Goal: Find specific page/section: Find specific page/section

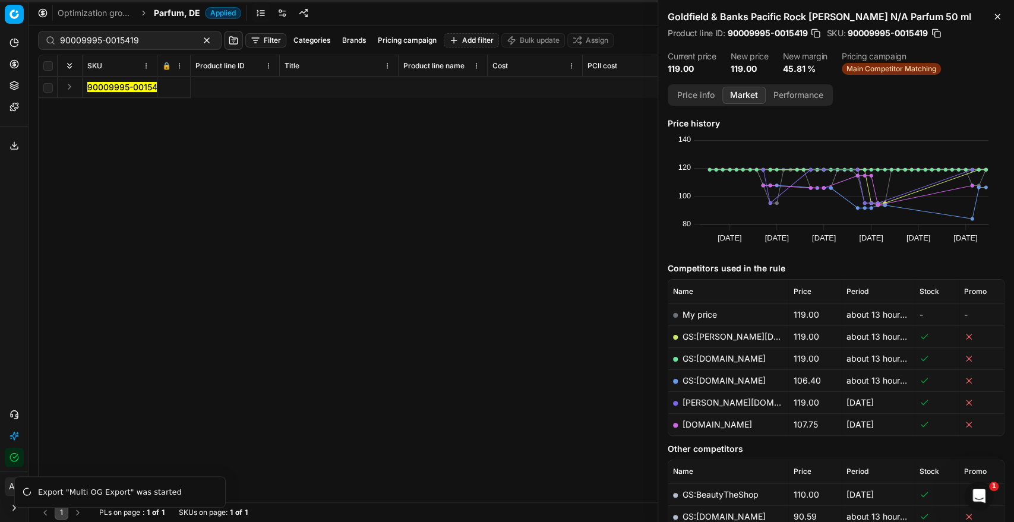
scroll to position [0, 3870]
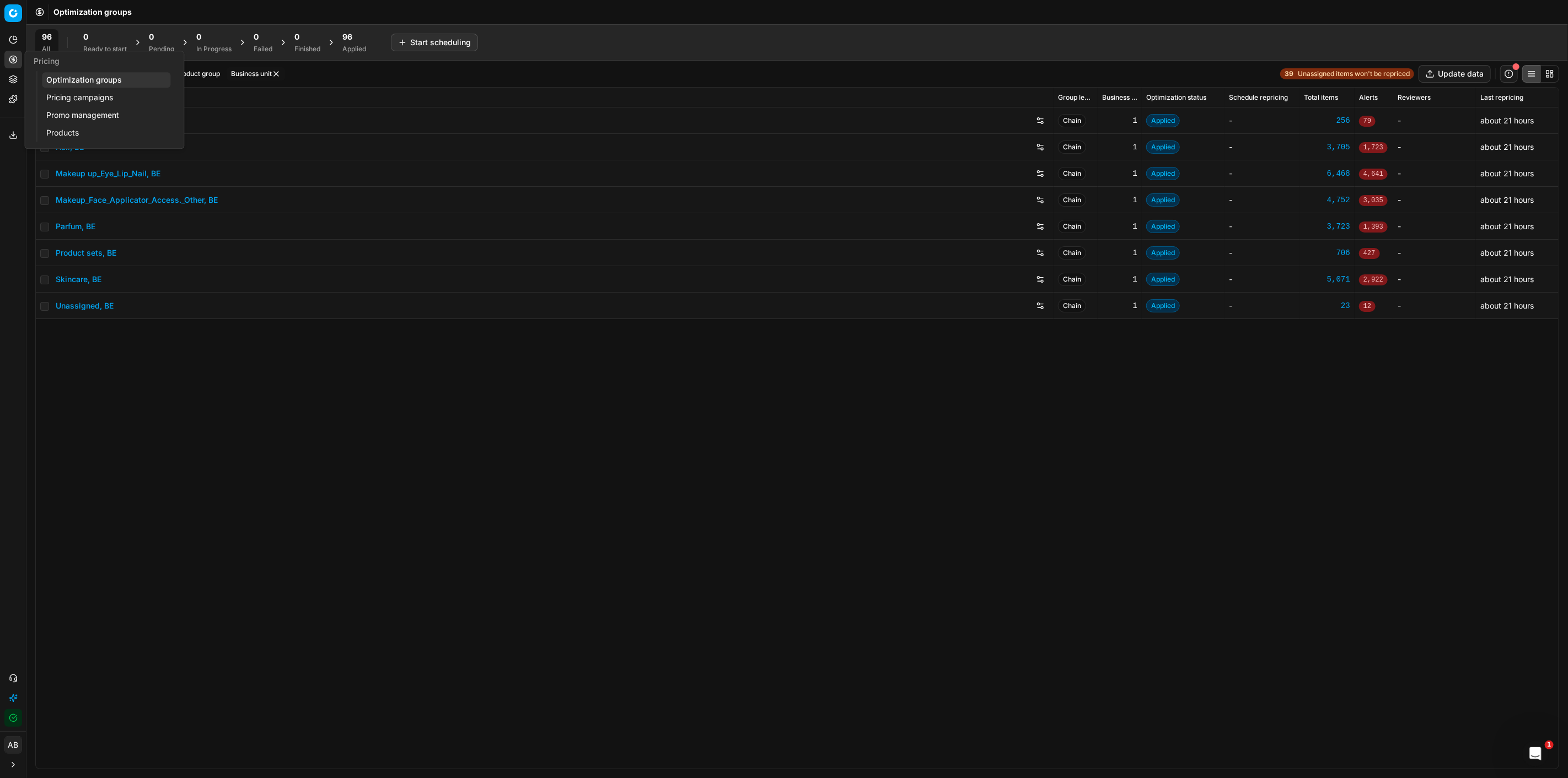
click at [80, 79] on link "Optimization groups" at bounding box center [106, 80] width 128 height 16
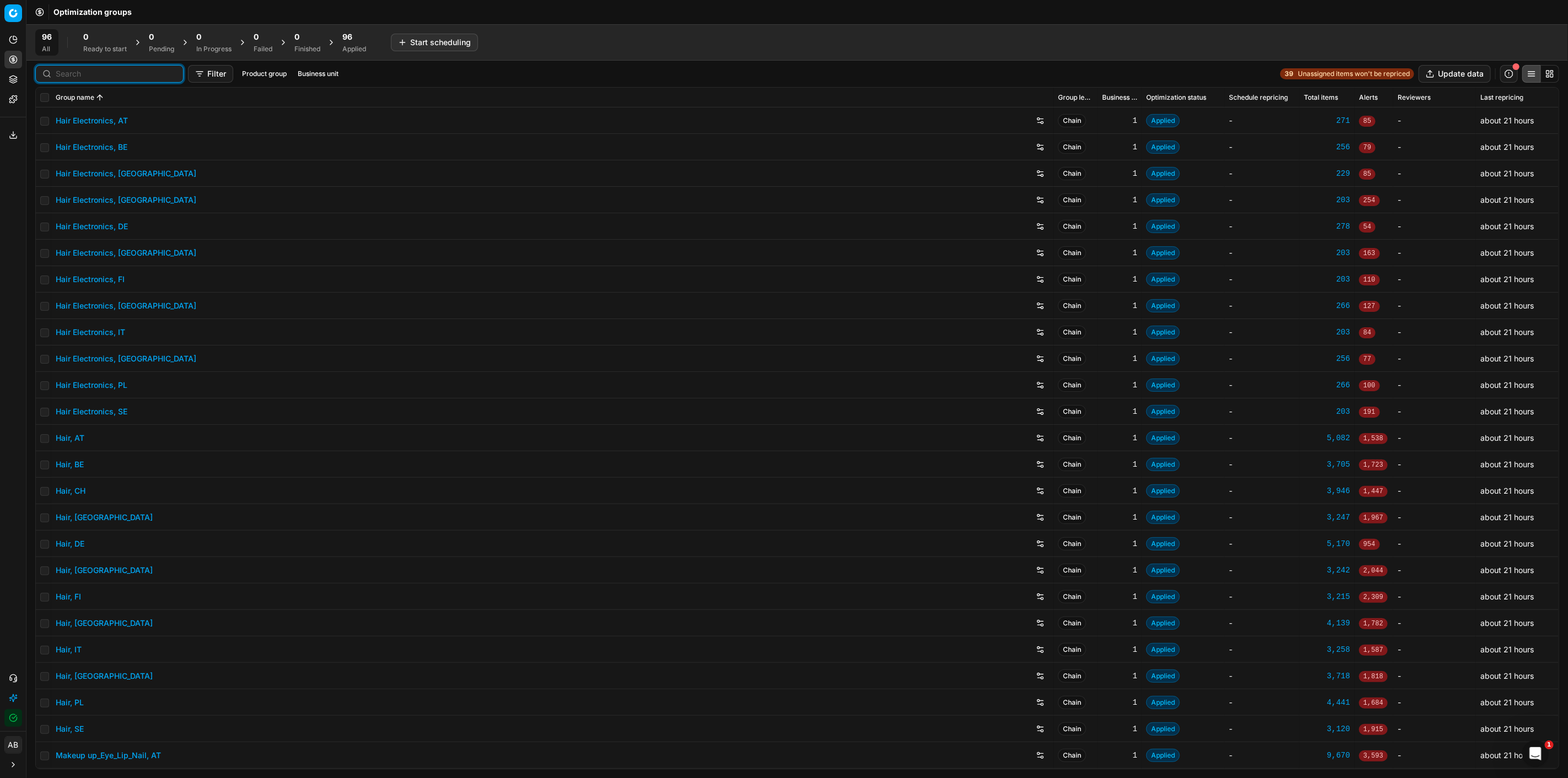
click at [78, 74] on input at bounding box center [116, 74] width 121 height 11
type input "hair"
click at [83, 547] on link "Hair, DE" at bounding box center [70, 544] width 29 height 11
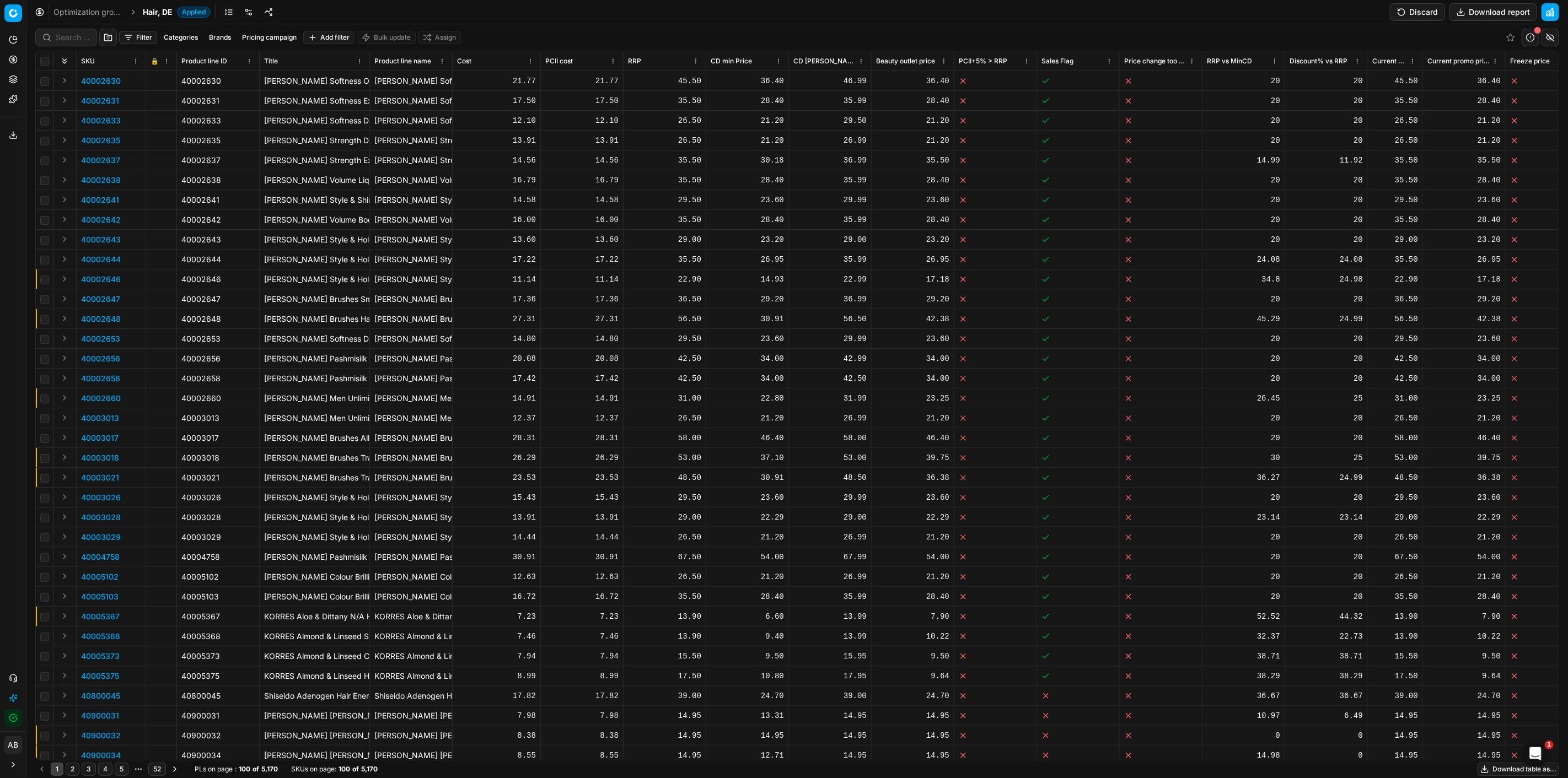
click at [70, 43] on div at bounding box center [66, 37] width 62 height 18
paste input "90017108-0026895"
type input "90017108-0026895"
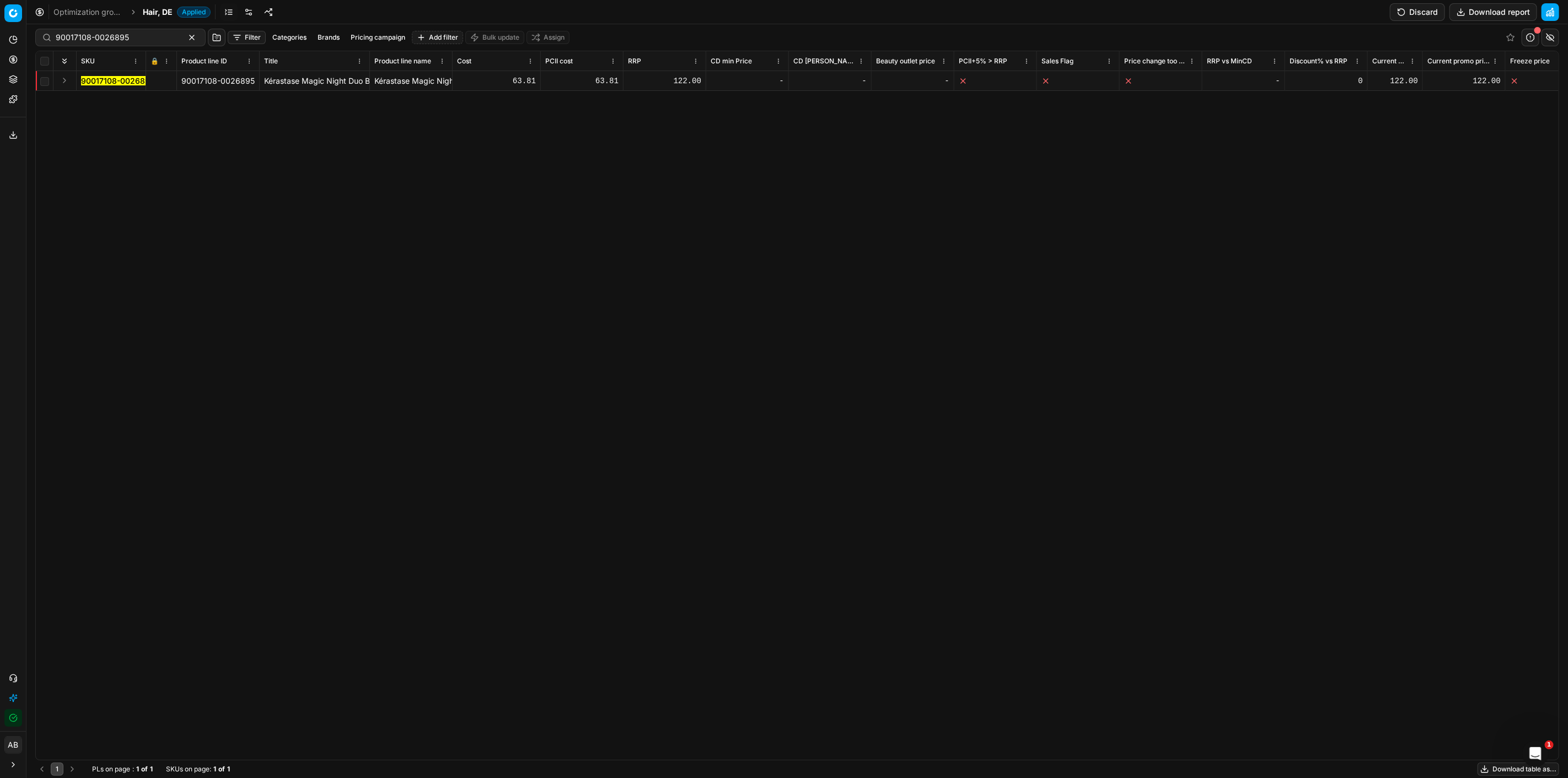
click at [130, 85] on span "90017108-0026895" at bounding box center [117, 81] width 73 height 11
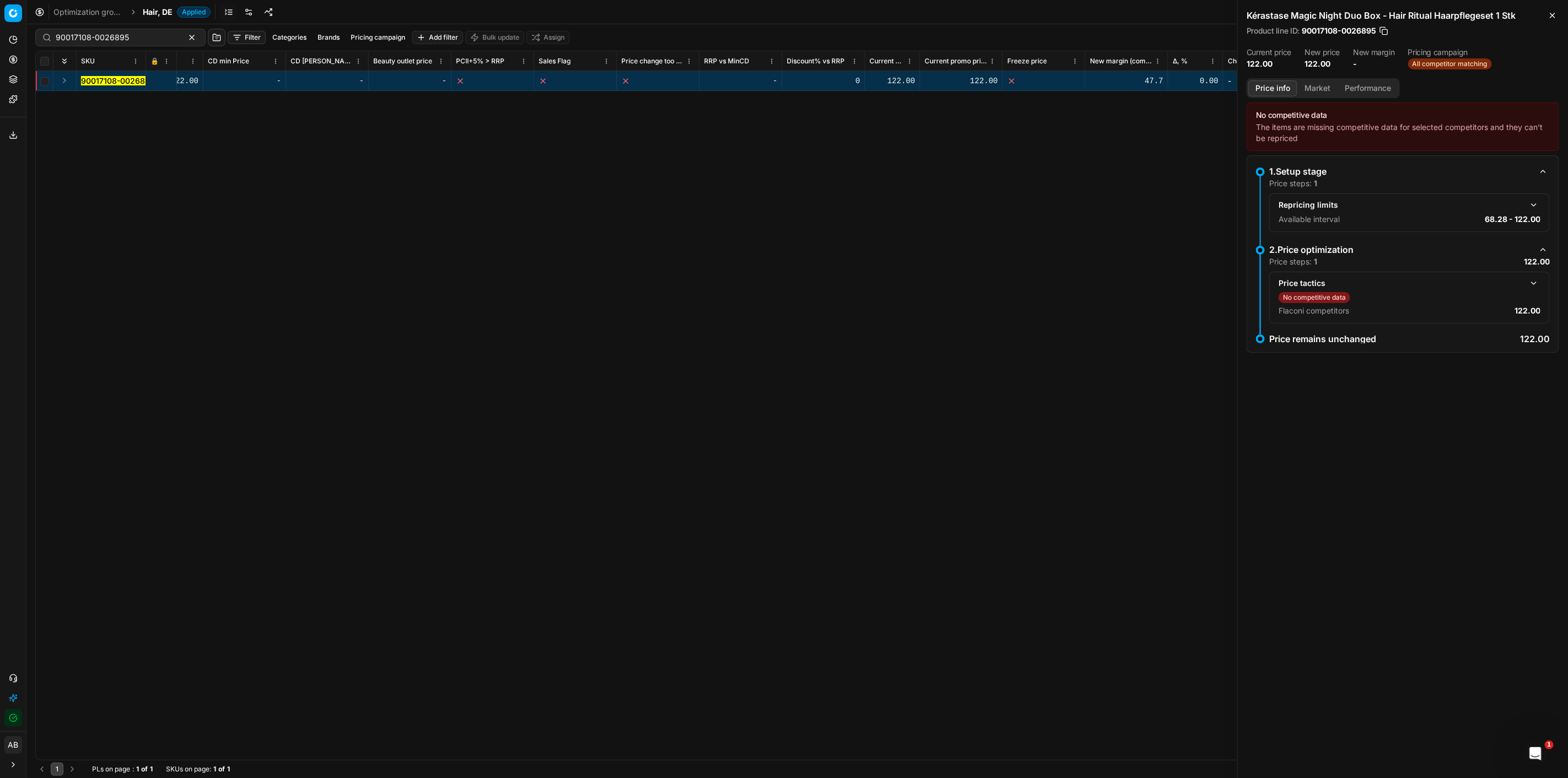
scroll to position [0, 536]
click at [946, 85] on div "122.00" at bounding box center [928, 81] width 73 height 11
click at [951, 83] on div "122.00" at bounding box center [928, 81] width 73 height 11
click at [960, 83] on div "122.00" at bounding box center [928, 81] width 73 height 11
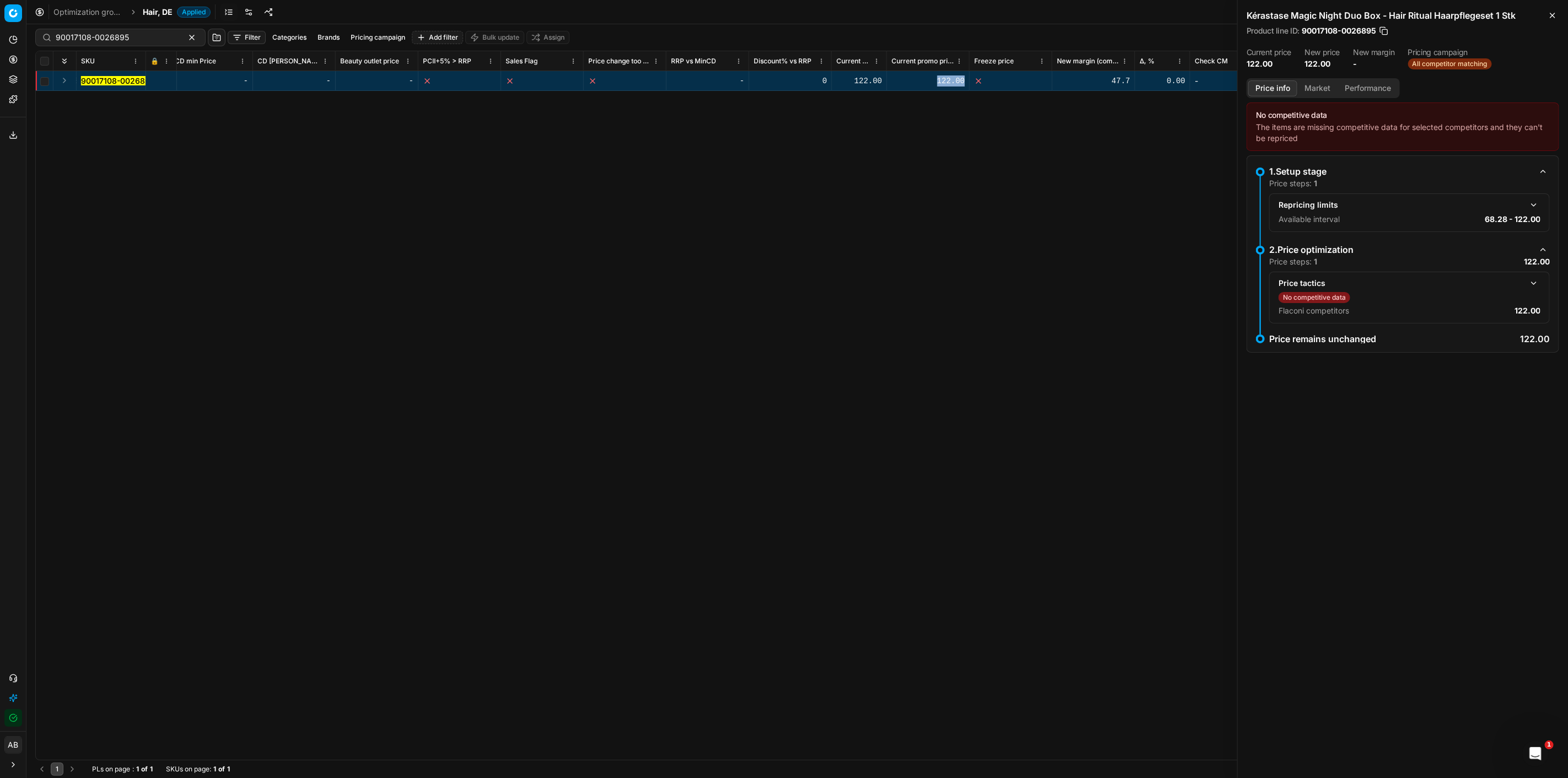
click at [960, 83] on div "122.00" at bounding box center [928, 81] width 73 height 11
click at [1555, 14] on icon "button" at bounding box center [1553, 16] width 9 height 9
